Goal: Task Accomplishment & Management: Use online tool/utility

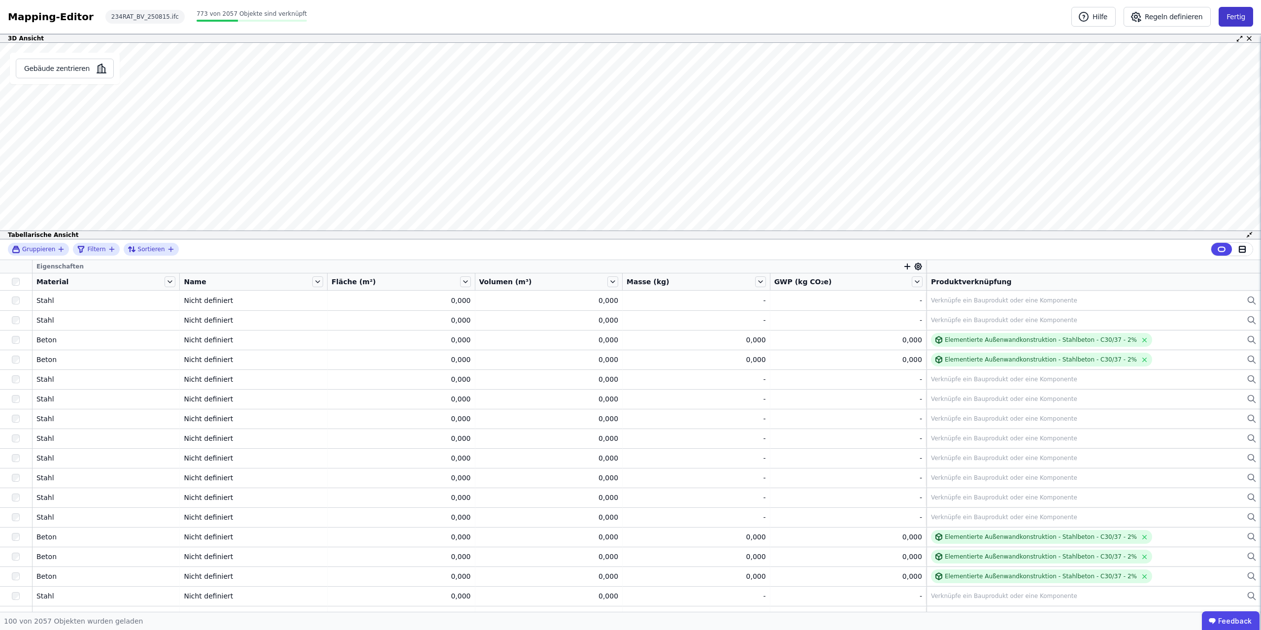
click at [1231, 17] on button "Fertig" at bounding box center [1236, 17] width 34 height 20
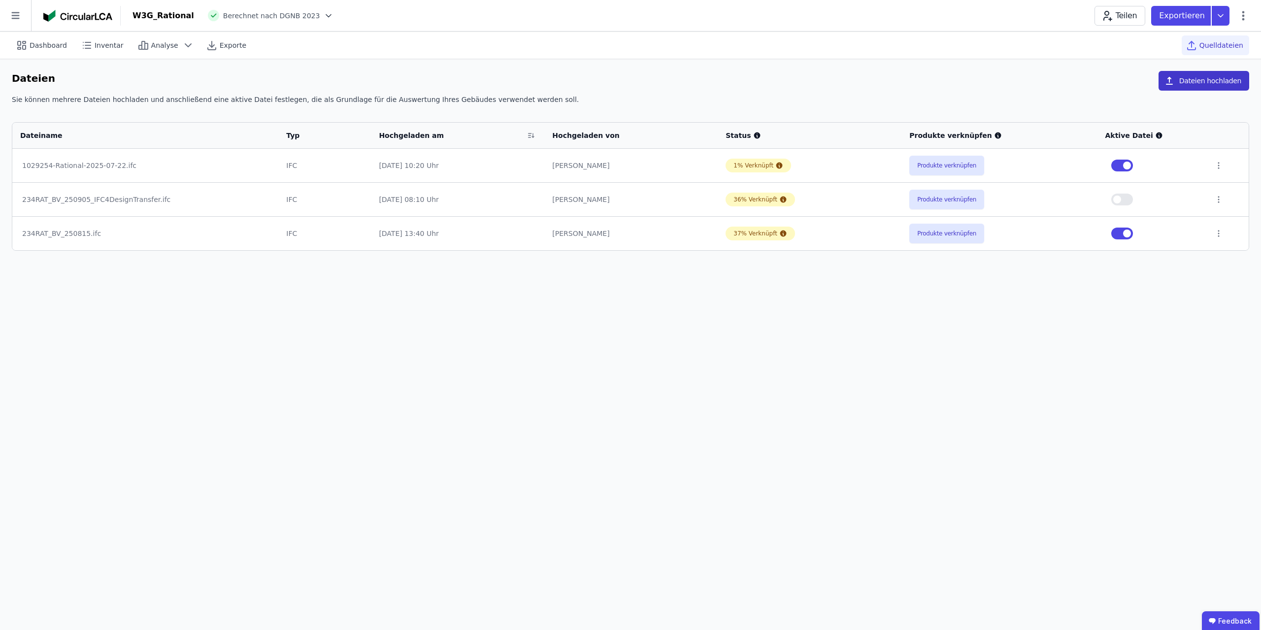
click at [1214, 78] on button "Dateien hochladen" at bounding box center [1204, 81] width 91 height 20
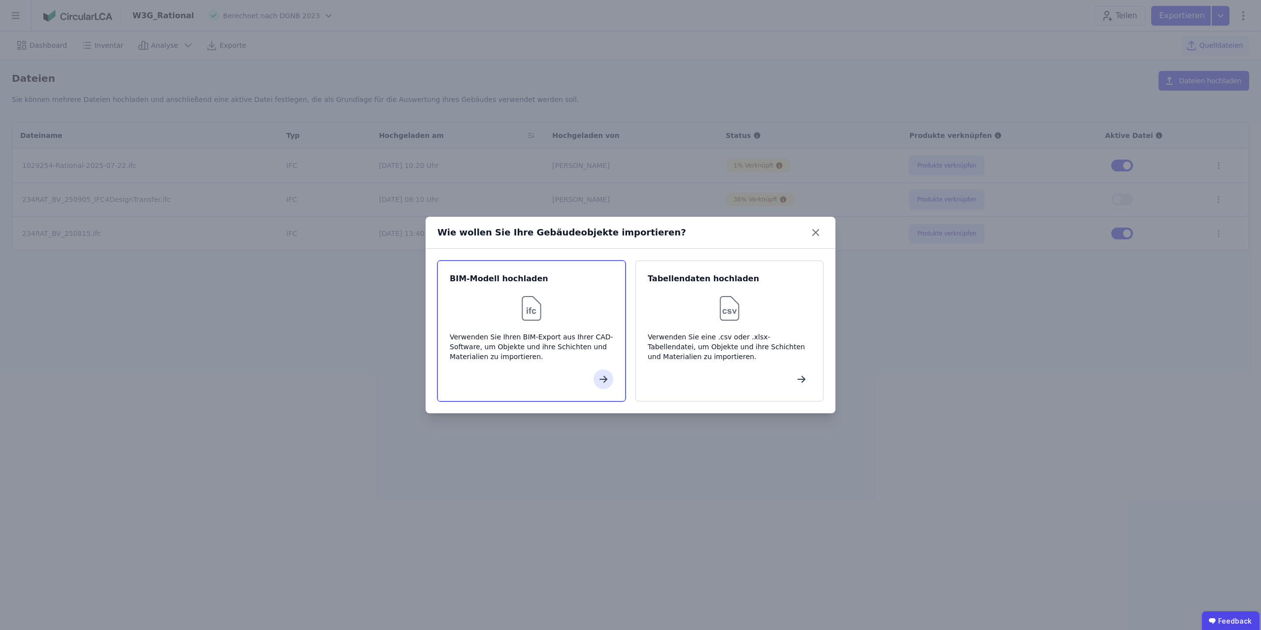
click at [540, 298] on img at bounding box center [532, 309] width 32 height 32
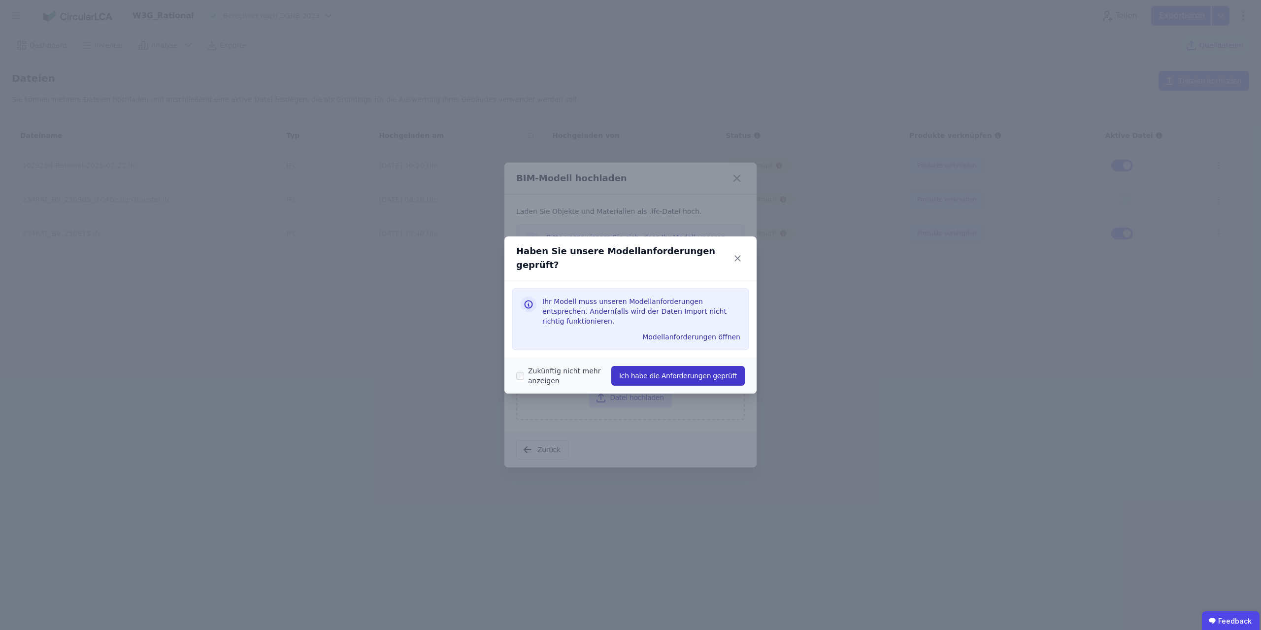
click at [666, 366] on button "Ich habe die Anforderungen geprüft" at bounding box center [678, 376] width 134 height 20
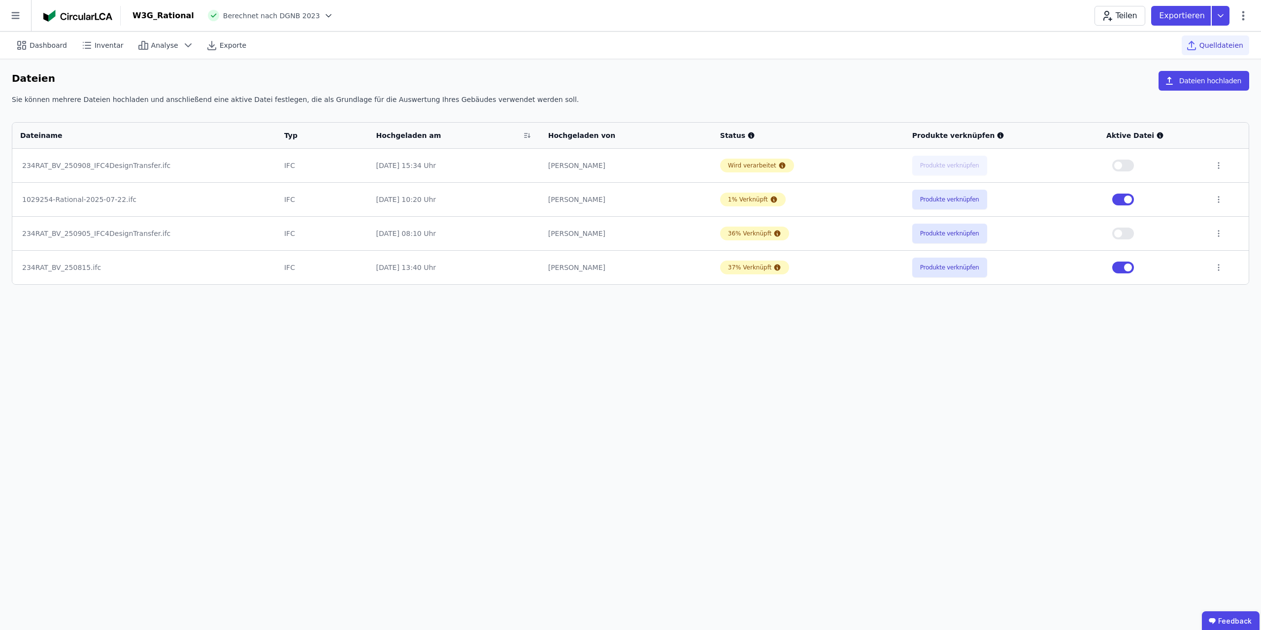
drag, startPoint x: 832, startPoint y: 55, endPoint x: 813, endPoint y: 50, distance: 20.0
click at [832, 55] on div "Dashboard Inventar Analyse Exporte Quelldateien" at bounding box center [631, 45] width 1238 height 27
click at [787, 418] on div "Dashboard Inventar Analyse Exporte Quelldateien Dateien Dateien hochladen Sie k…" at bounding box center [630, 331] width 1261 height 599
click at [947, 165] on button "Produkte verknüpfen" at bounding box center [947, 166] width 75 height 20
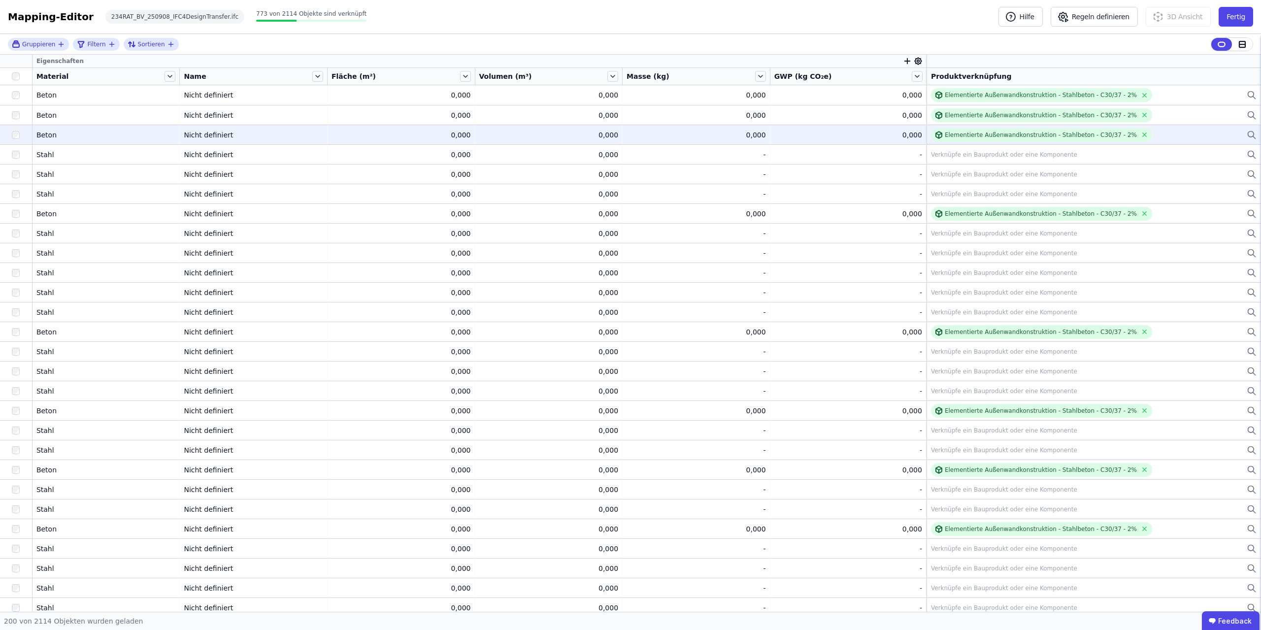
click at [55, 132] on div "Beton" at bounding box center [105, 135] width 139 height 10
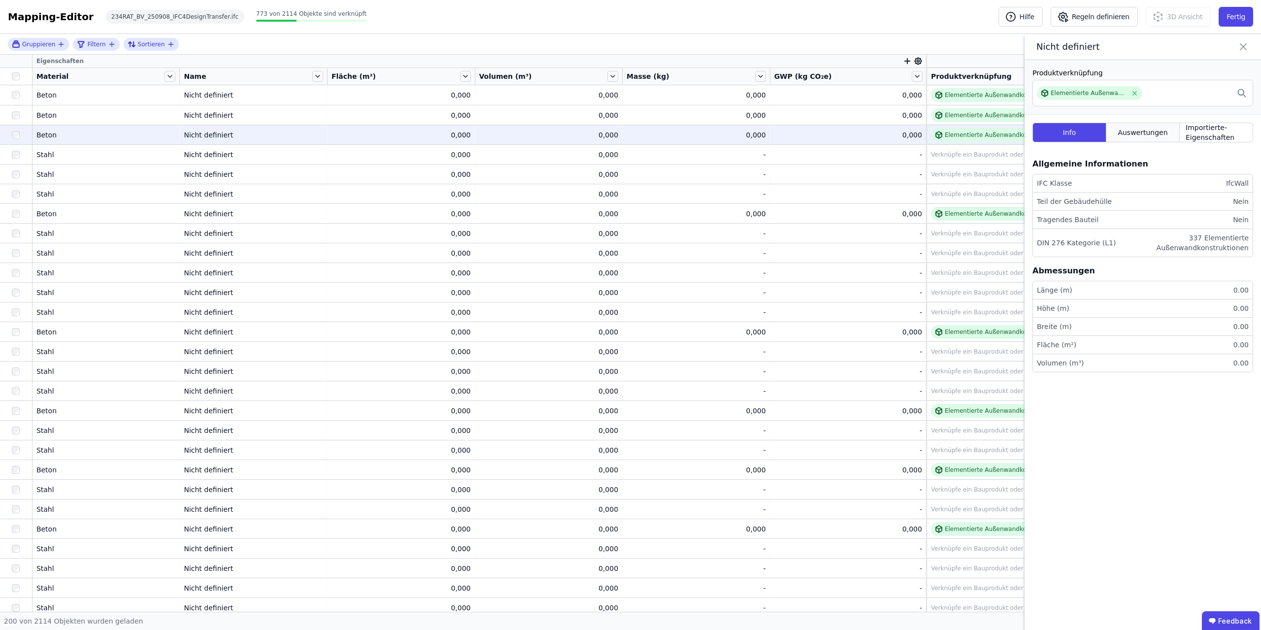
click at [1160, 129] on span "Auswertungen" at bounding box center [1143, 133] width 50 height 10
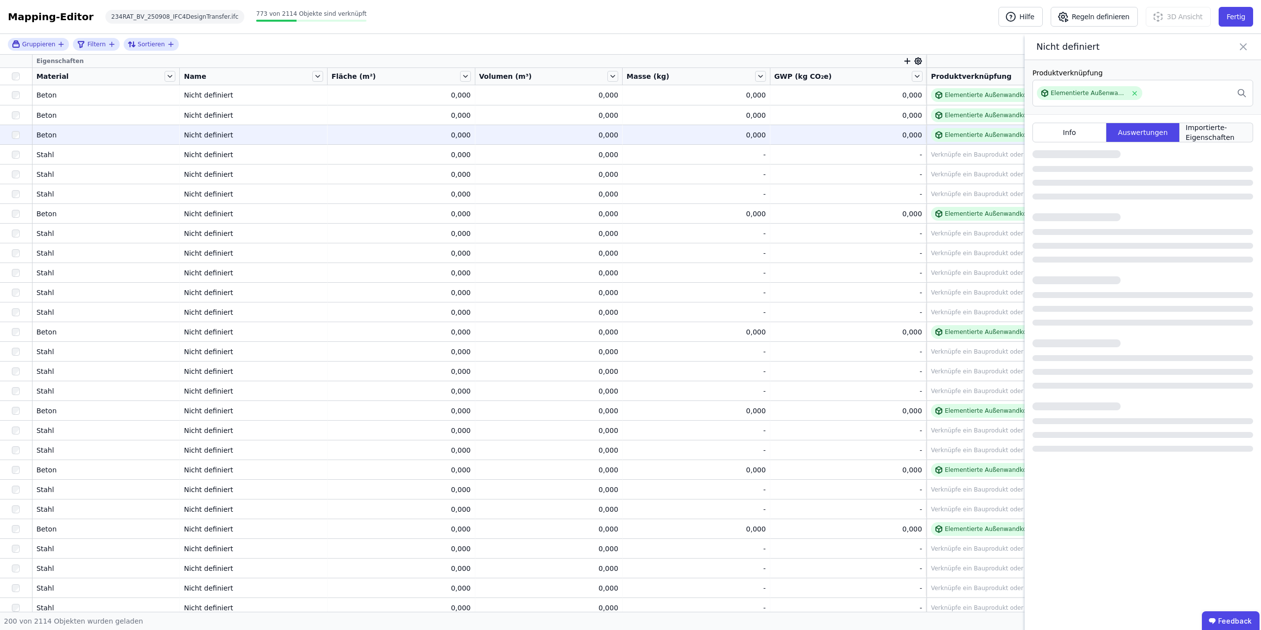
click at [1229, 130] on span "Importierte-Eigenschaften" at bounding box center [1216, 133] width 61 height 20
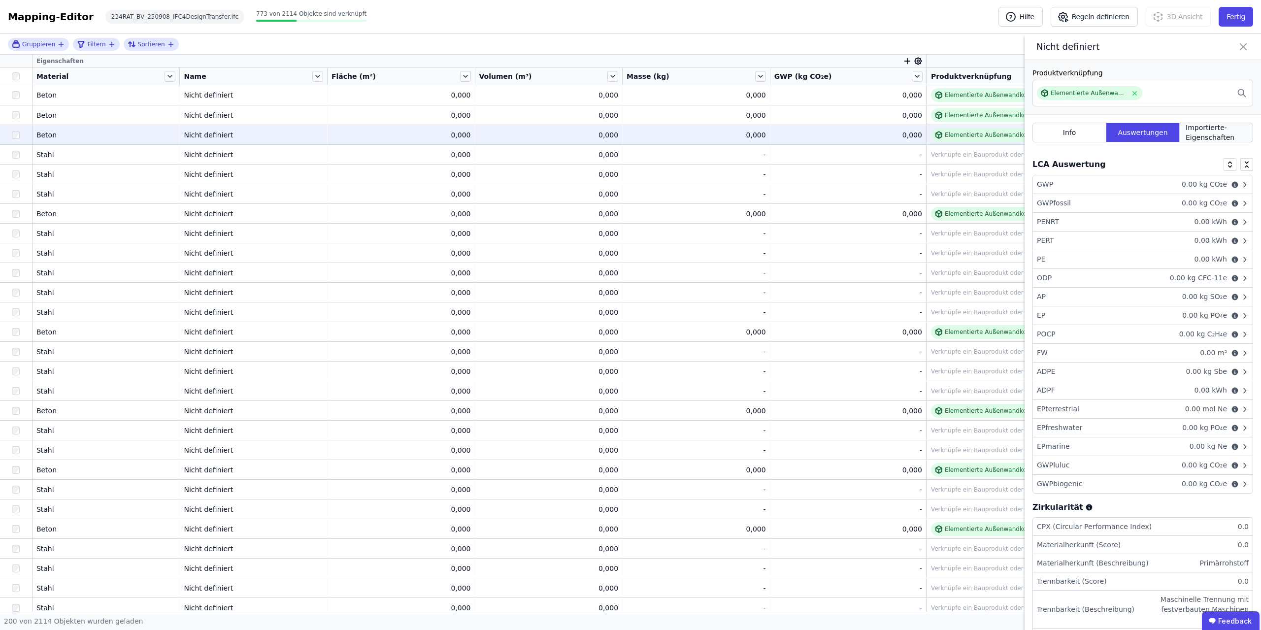
click at [1196, 129] on span "Importierte-Eigenschaften" at bounding box center [1216, 133] width 61 height 20
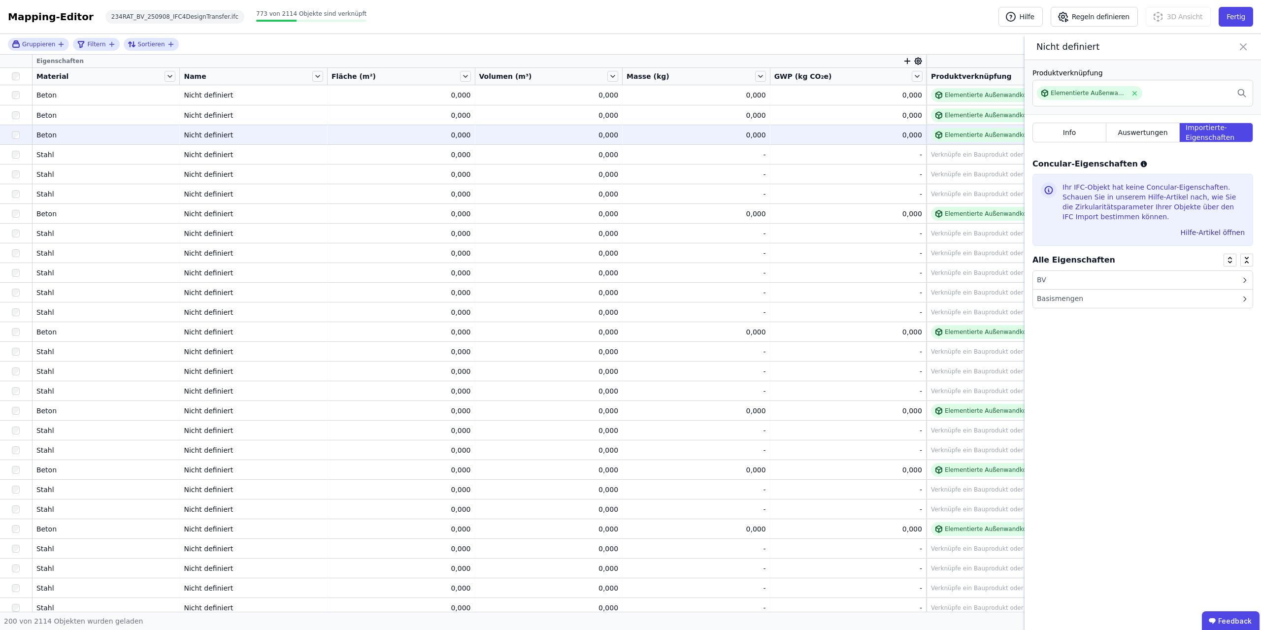
click at [1143, 276] on div "BV" at bounding box center [1143, 280] width 220 height 19
click at [1132, 282] on div "BV" at bounding box center [1143, 280] width 220 height 19
click at [1132, 297] on div "Basismengen" at bounding box center [1143, 299] width 220 height 18
click at [1131, 298] on div "Basismengen" at bounding box center [1143, 299] width 220 height 19
click at [1129, 282] on div "BV" at bounding box center [1143, 280] width 220 height 19
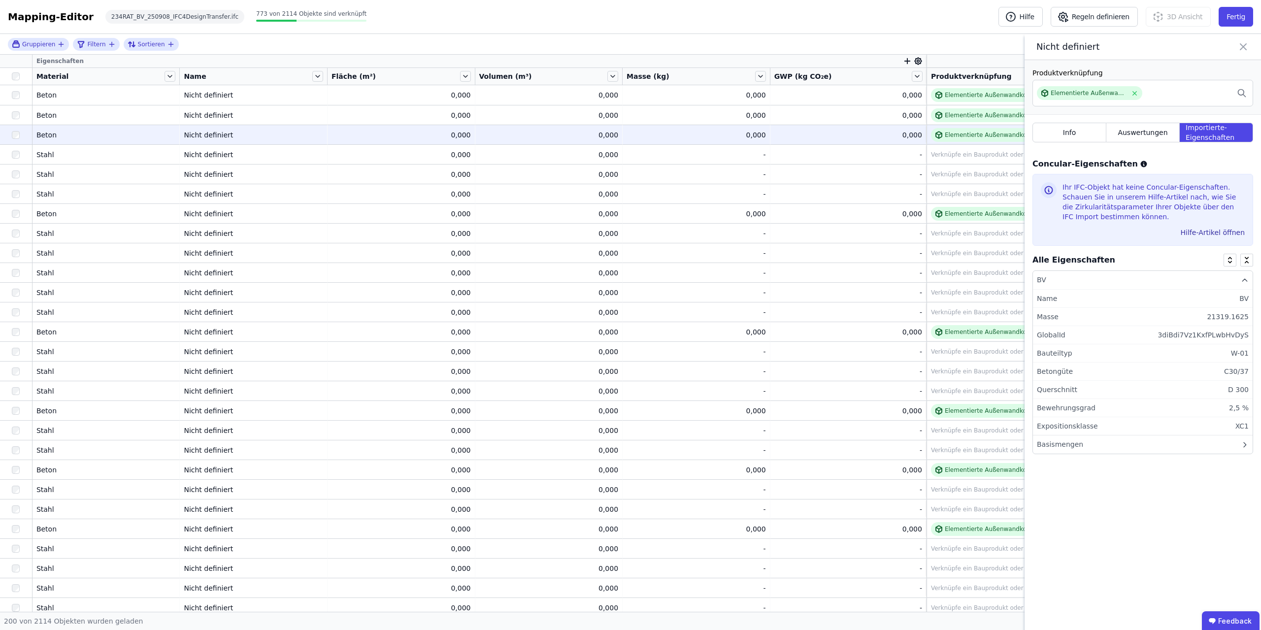
click at [1129, 277] on div "BV" at bounding box center [1143, 280] width 220 height 19
click at [1110, 296] on div "Basismengen" at bounding box center [1143, 299] width 220 height 18
click at [1110, 296] on div "Basismengen" at bounding box center [1143, 299] width 220 height 19
click at [1110, 296] on div "Basismengen" at bounding box center [1143, 299] width 220 height 18
click at [1110, 296] on div "Basismengen" at bounding box center [1143, 299] width 220 height 19
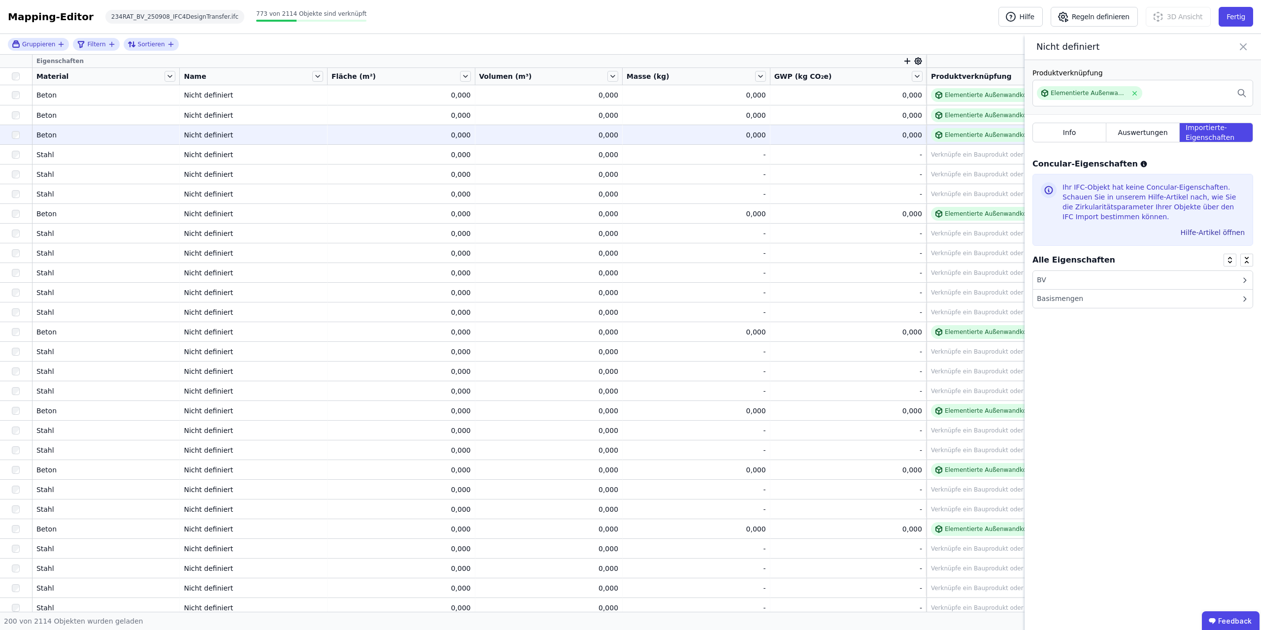
click at [1248, 46] on icon at bounding box center [1244, 47] width 12 height 14
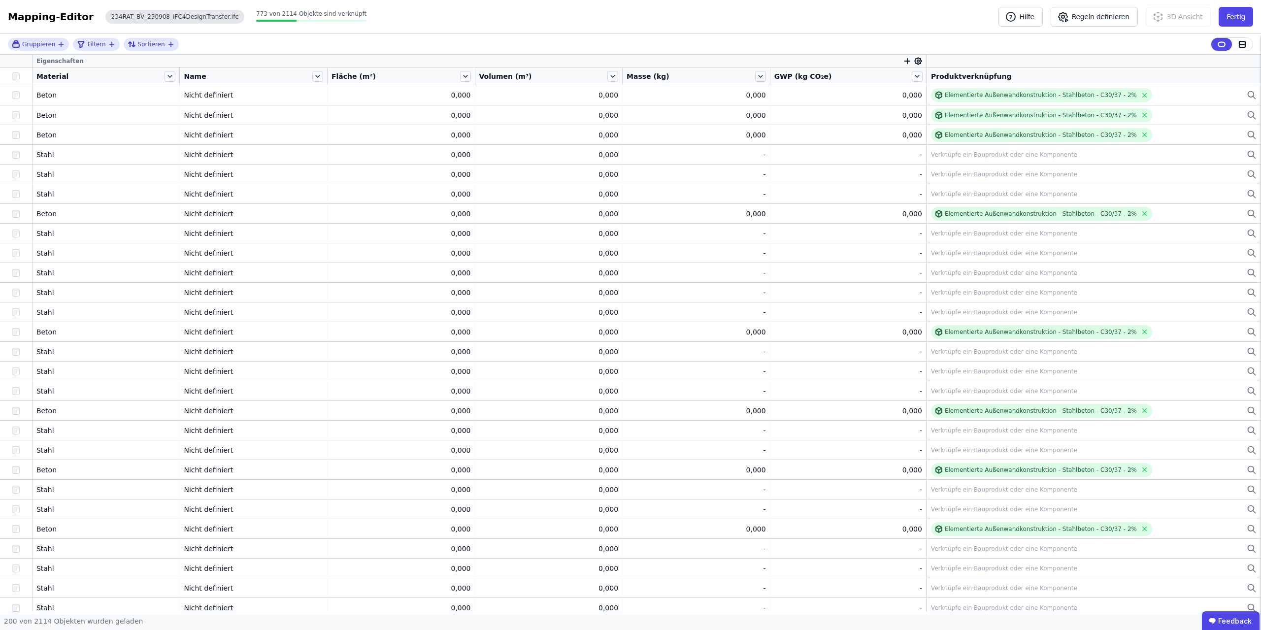
click at [147, 13] on div "234RAT_BV_250908_IFC4DesignTransfer.ifc" at bounding box center [174, 17] width 139 height 14
click at [263, 12] on span "773 von 2114 Objekte sind verknüpft" at bounding box center [311, 13] width 110 height 7
click at [1243, 47] on icon at bounding box center [1243, 44] width 6 height 6
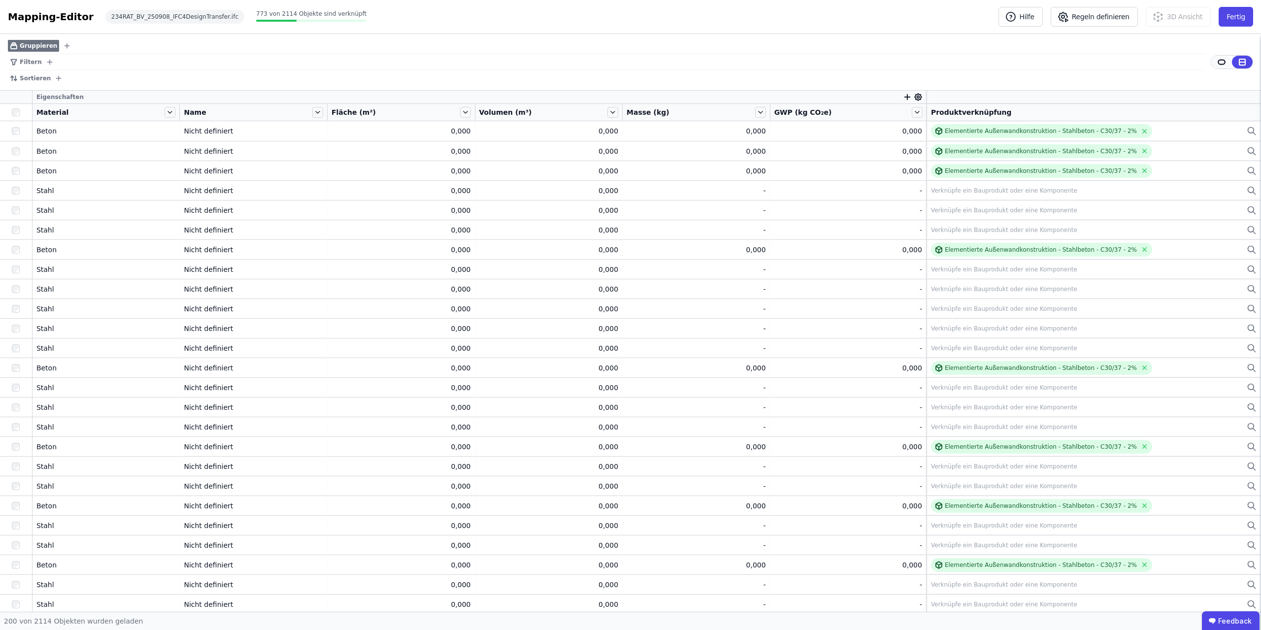
click at [1215, 60] on div at bounding box center [1222, 62] width 21 height 13
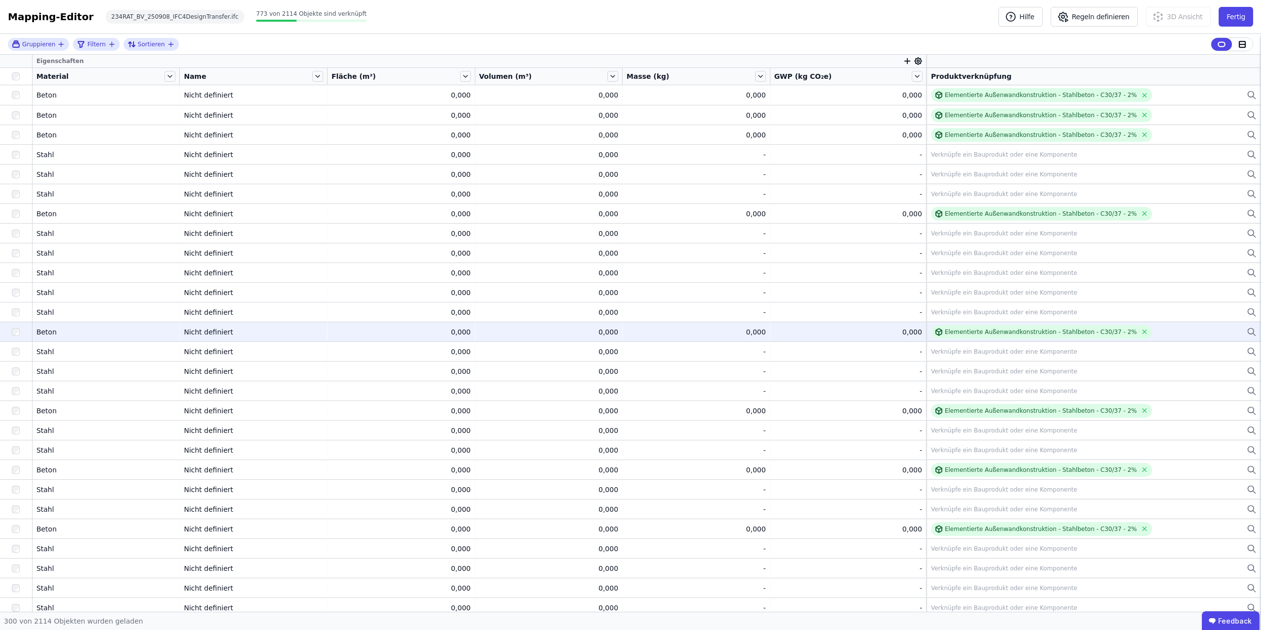
click at [604, 336] on div "0,000" at bounding box center [548, 332] width 139 height 10
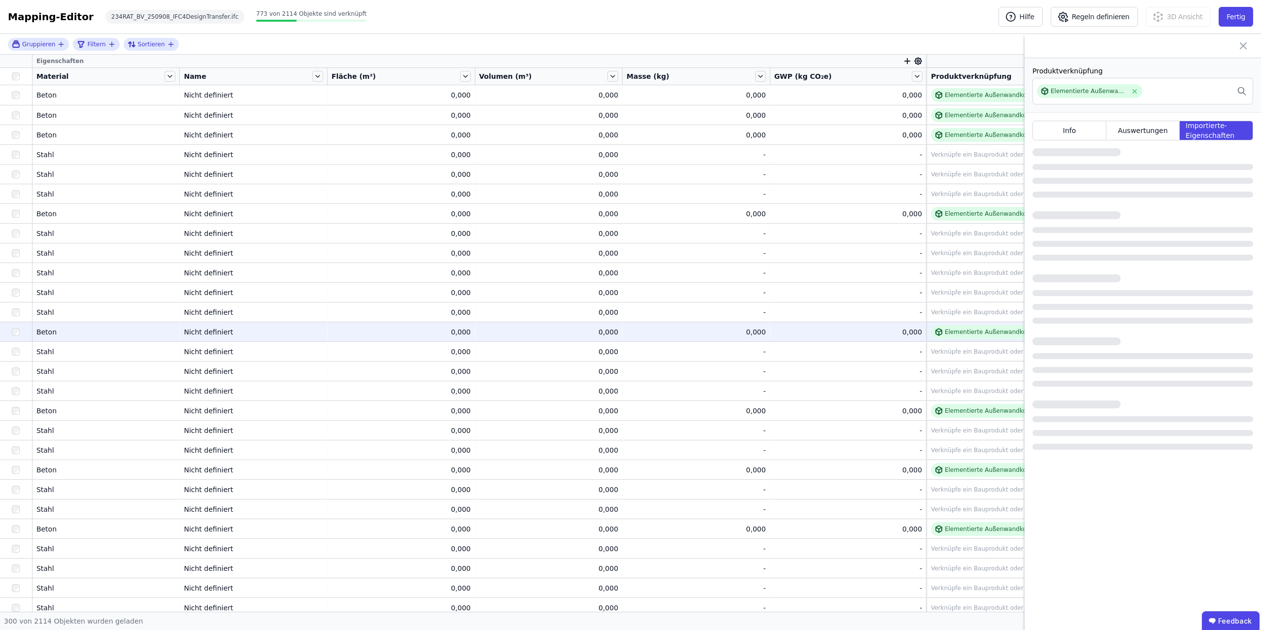
click at [541, 331] on div "0,000" at bounding box center [548, 332] width 139 height 10
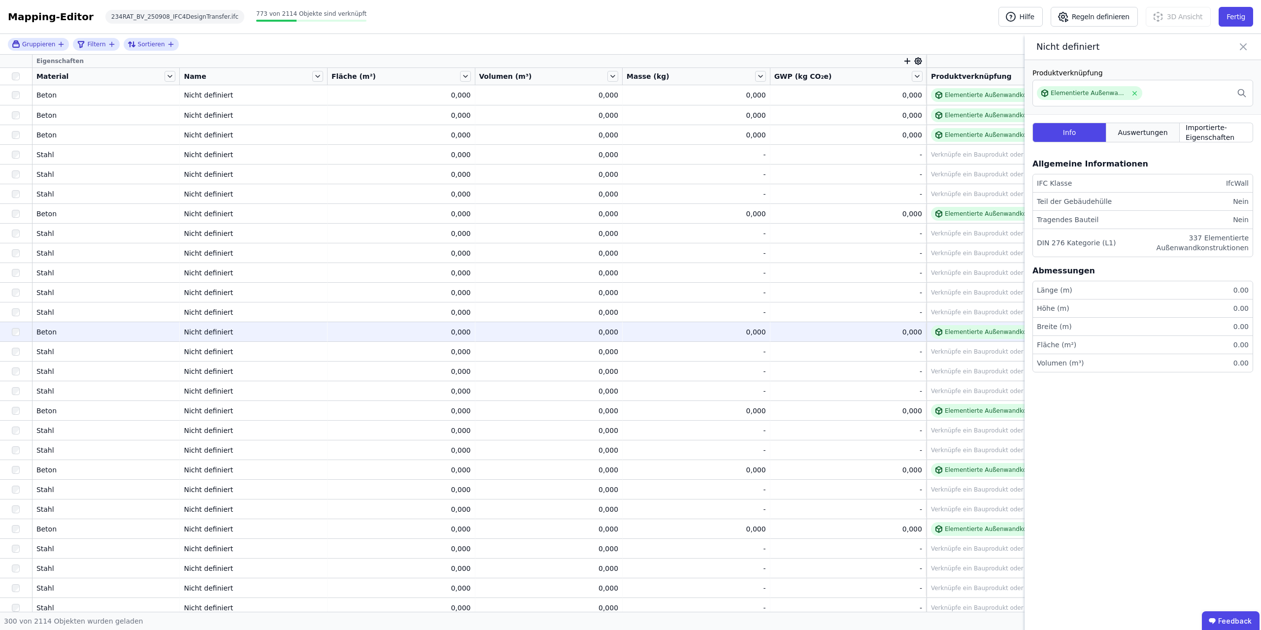
click at [1132, 136] on span "Auswertungen" at bounding box center [1143, 133] width 50 height 10
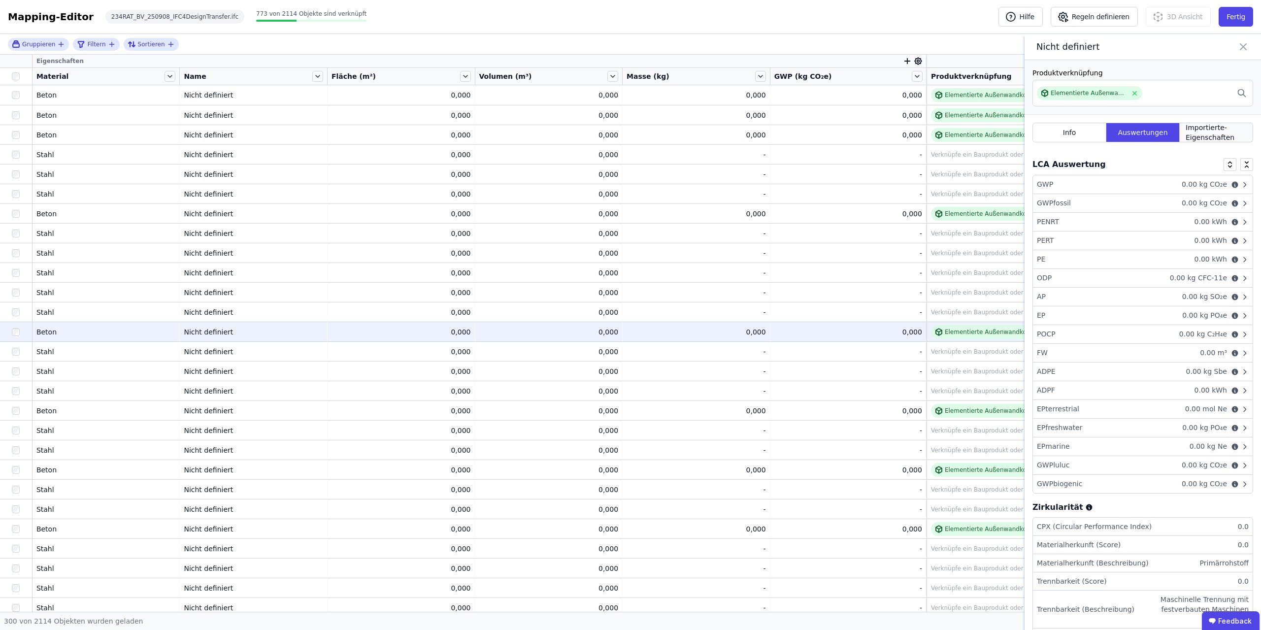
click at [1214, 130] on span "Importierte-Eigenschaften" at bounding box center [1216, 133] width 61 height 20
